Goal: Book appointment/travel/reservation

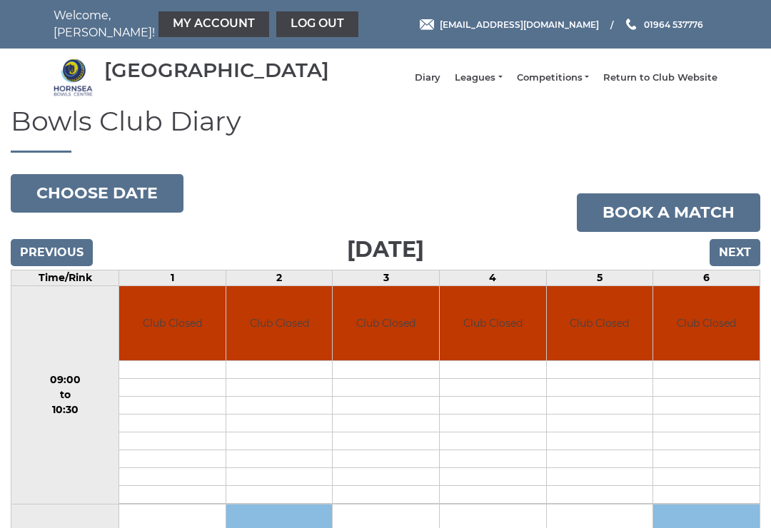
click at [120, 198] on button "Choose date" at bounding box center [97, 193] width 173 height 39
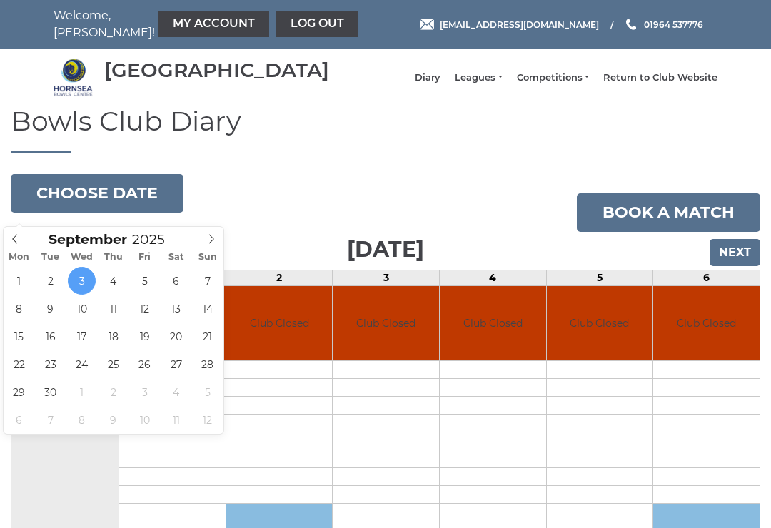
click at [215, 228] on span at bounding box center [212, 237] width 24 height 20
click at [217, 242] on span at bounding box center [212, 237] width 24 height 20
type input "[DATE]"
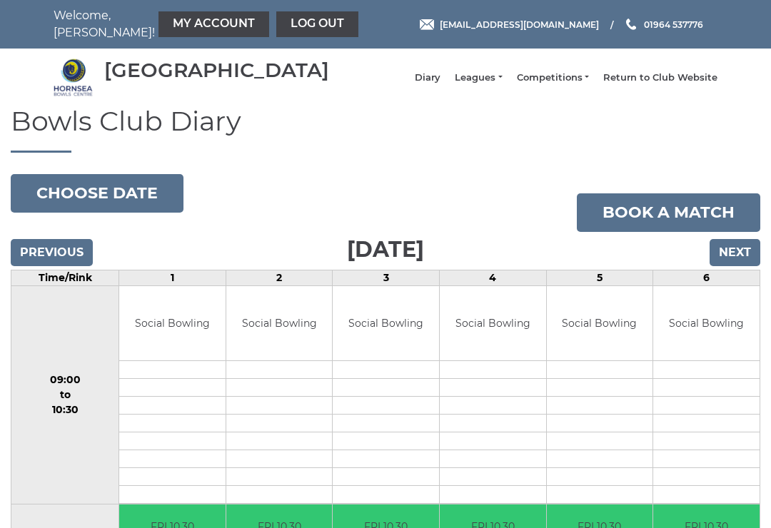
click at [125, 197] on button "Choose date" at bounding box center [97, 193] width 173 height 39
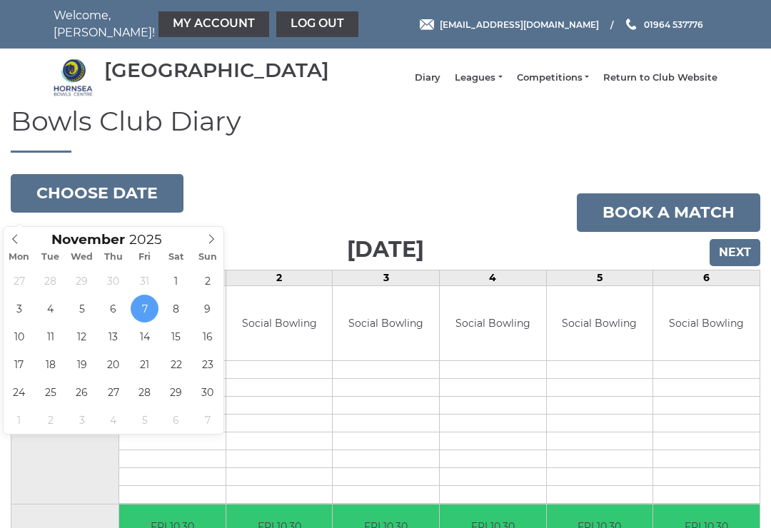
type input "[DATE]"
